Goal: Task Accomplishment & Management: Manage account settings

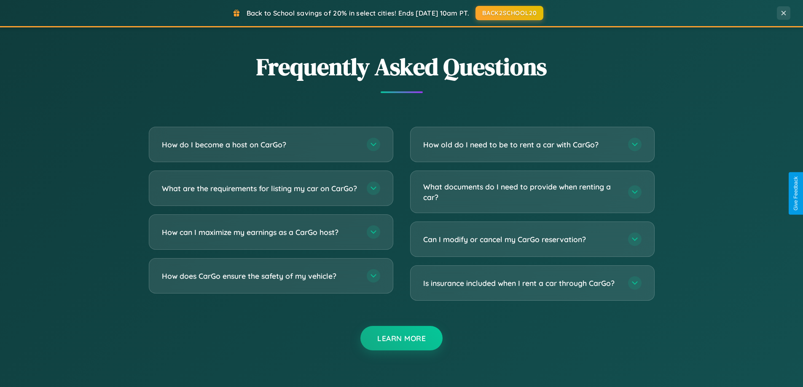
scroll to position [1622, 0]
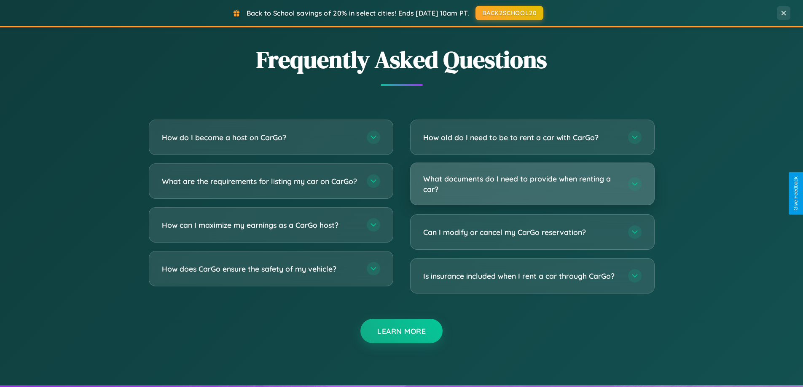
click at [532, 184] on h3 "What documents do I need to provide when renting a car?" at bounding box center [521, 184] width 196 height 21
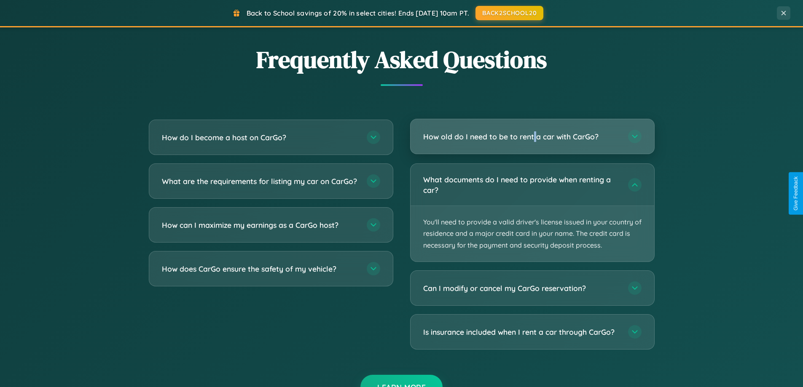
click at [532, 137] on h3 "How old do I need to be to rent a car with CarGo?" at bounding box center [521, 136] width 196 height 11
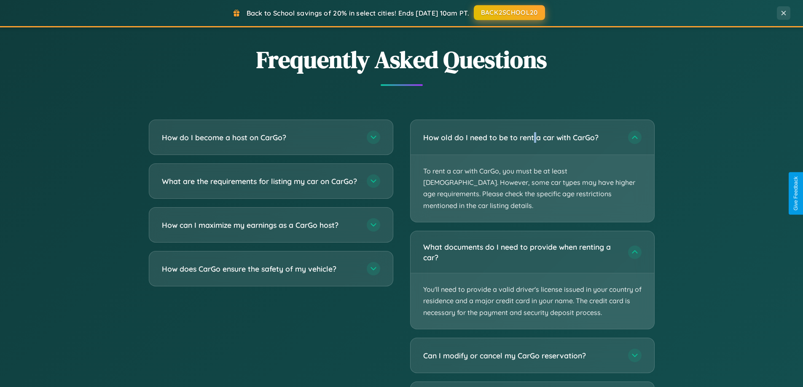
click at [509, 13] on button "BACK2SCHOOL20" at bounding box center [509, 12] width 71 height 15
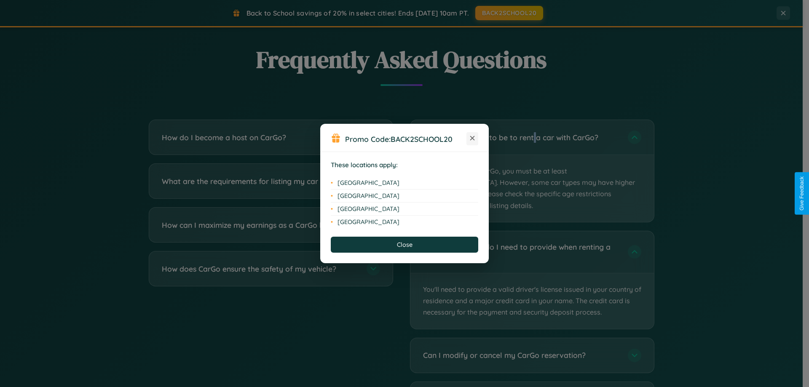
click at [472, 139] on icon at bounding box center [472, 138] width 5 height 5
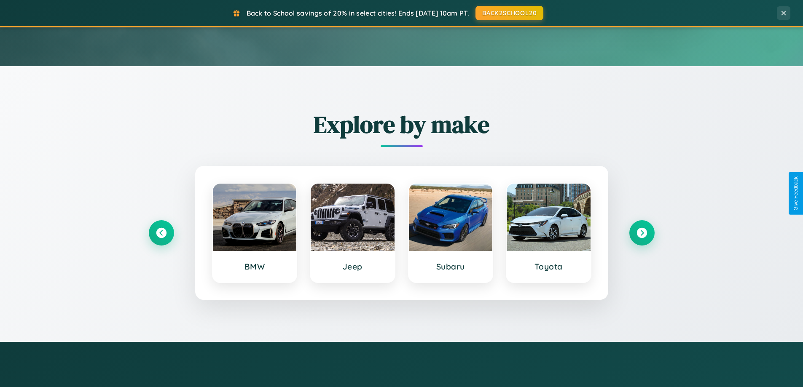
scroll to position [0, 0]
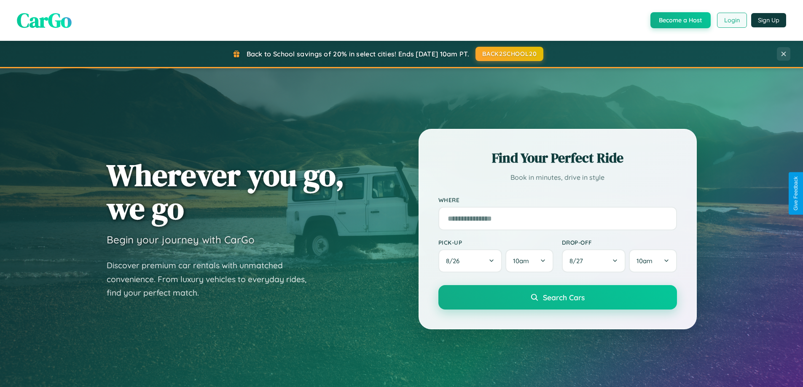
click at [731, 20] on button "Login" at bounding box center [732, 20] width 30 height 15
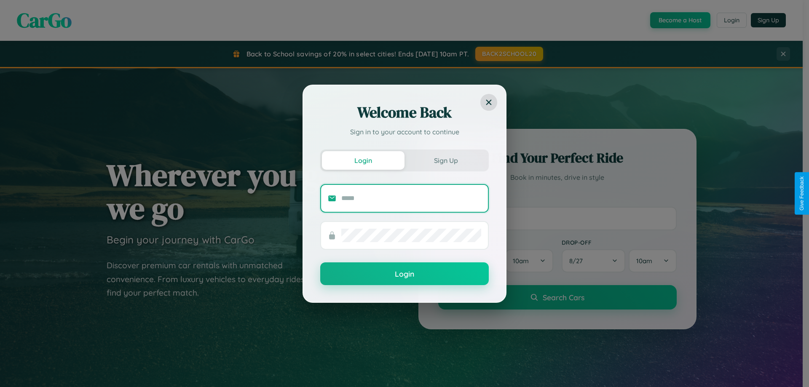
click at [411, 198] on input "text" at bounding box center [411, 198] width 140 height 13
type input "**********"
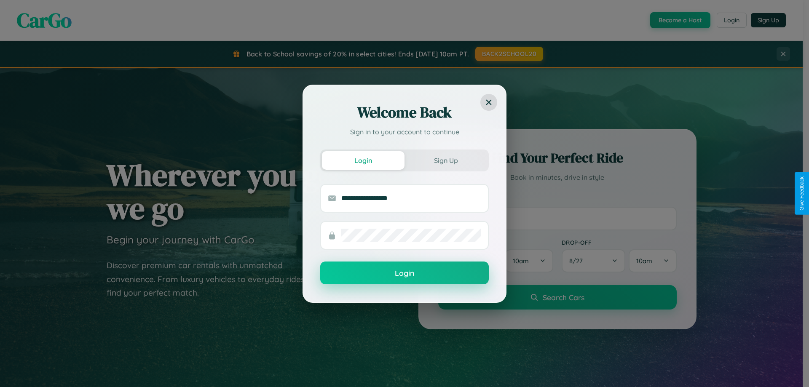
click at [405, 273] on button "Login" at bounding box center [404, 273] width 169 height 23
